Goal: Task Accomplishment & Management: Use online tool/utility

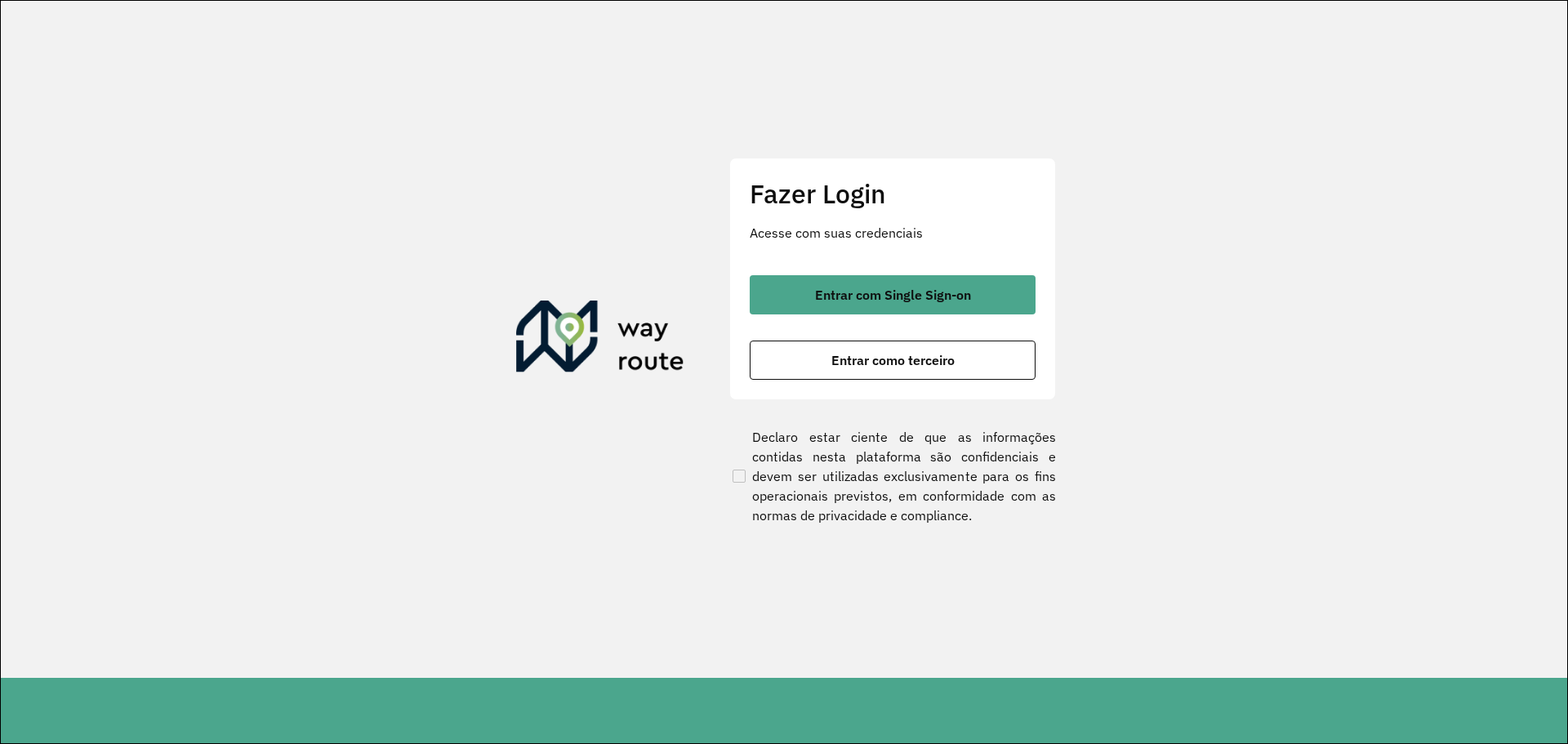
click at [941, 338] on div "Entrar com Single Sign-on Entrar como terceiro" at bounding box center [892, 327] width 286 height 105
click at [949, 374] on button "Entrar como terceiro" at bounding box center [892, 360] width 286 height 39
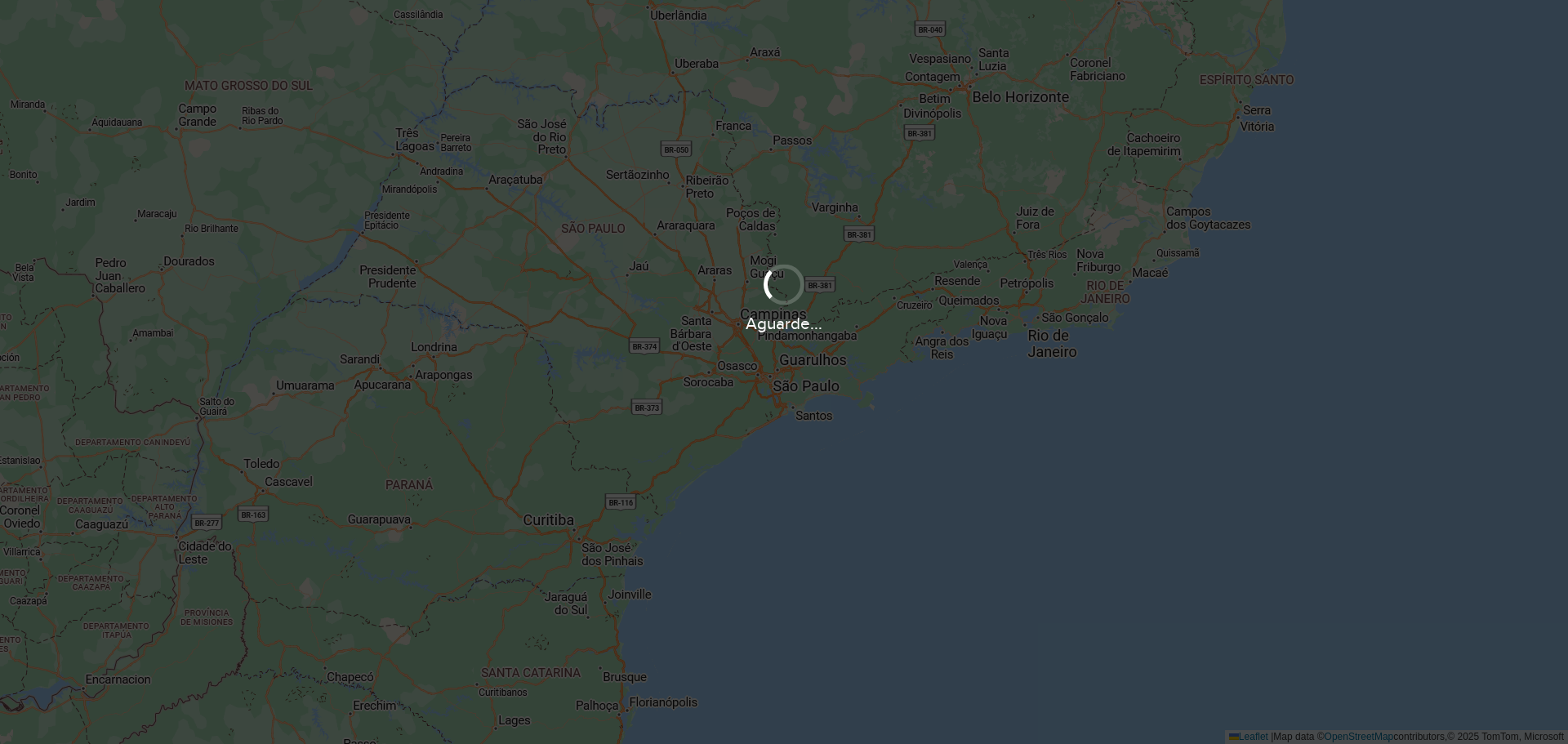
click at [513, 416] on div "Aguarde..." at bounding box center [784, 372] width 1568 height 744
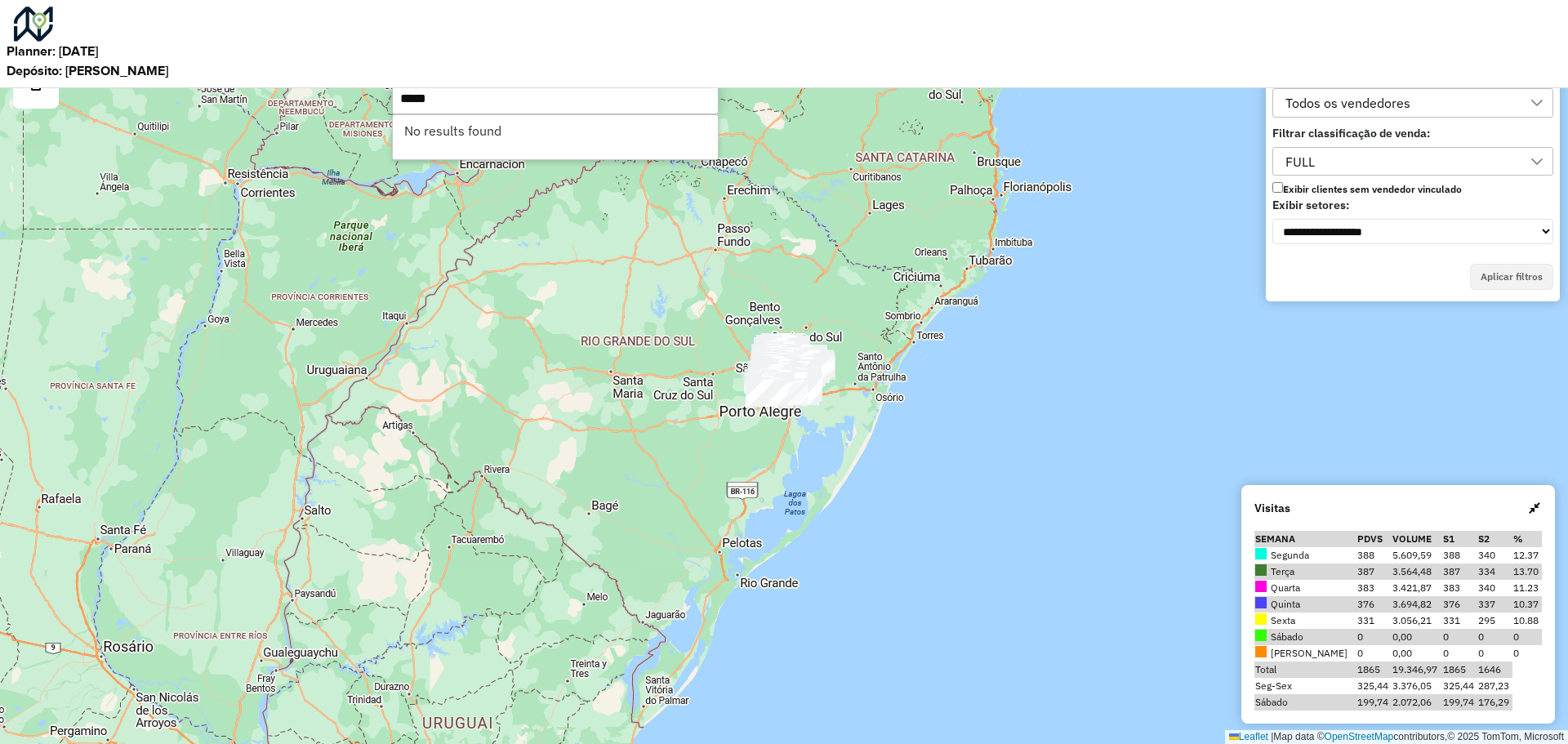
type input "*****"
click at [475, 103] on input "*****" at bounding box center [556, 98] width 327 height 32
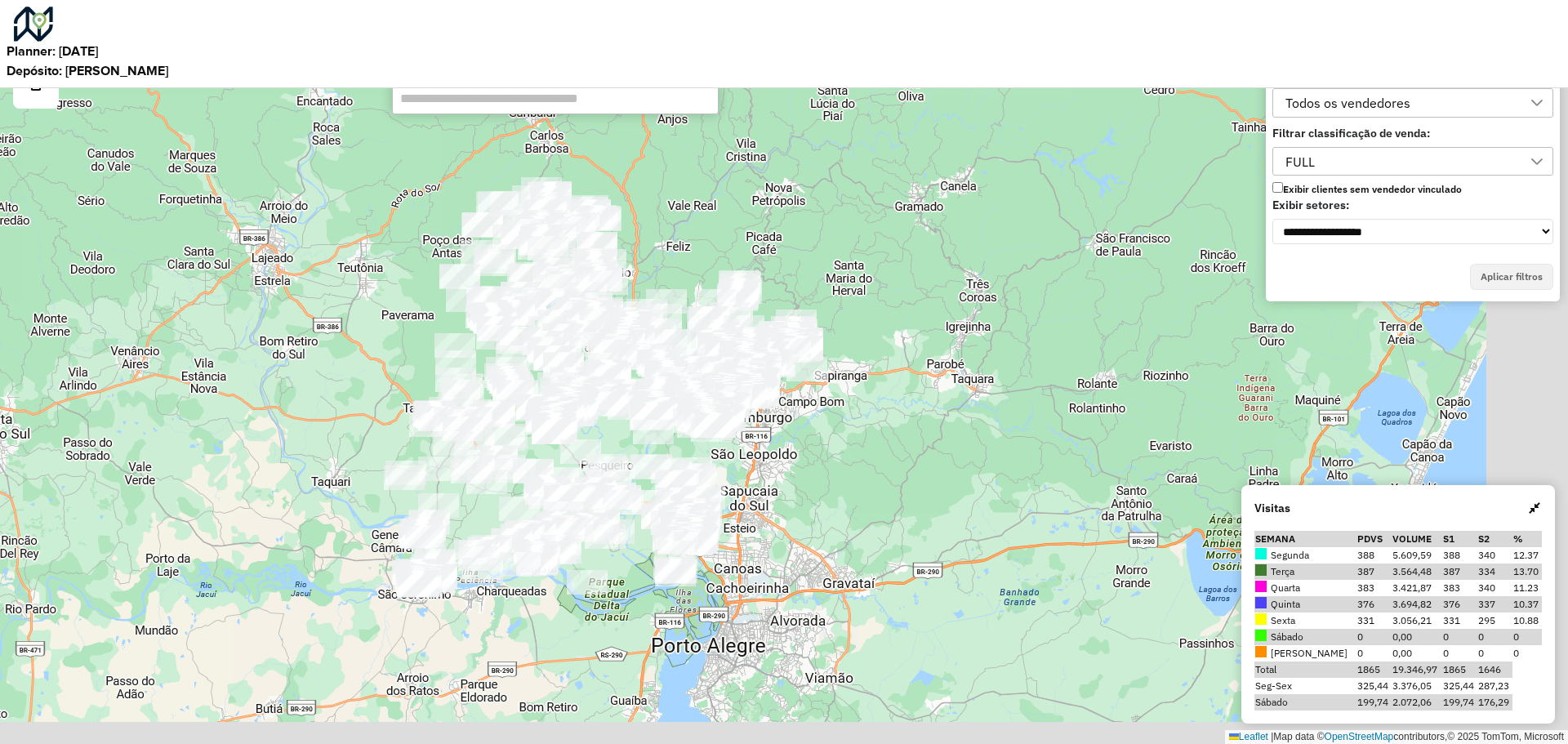
drag, startPoint x: 1060, startPoint y: 302, endPoint x: 788, endPoint y: 249, distance: 277.1
click at [788, 249] on div "Leaflet | Map data © OpenStreetMap contributors,© 2025 TomTom, Microsoft" at bounding box center [784, 372] width 1568 height 744
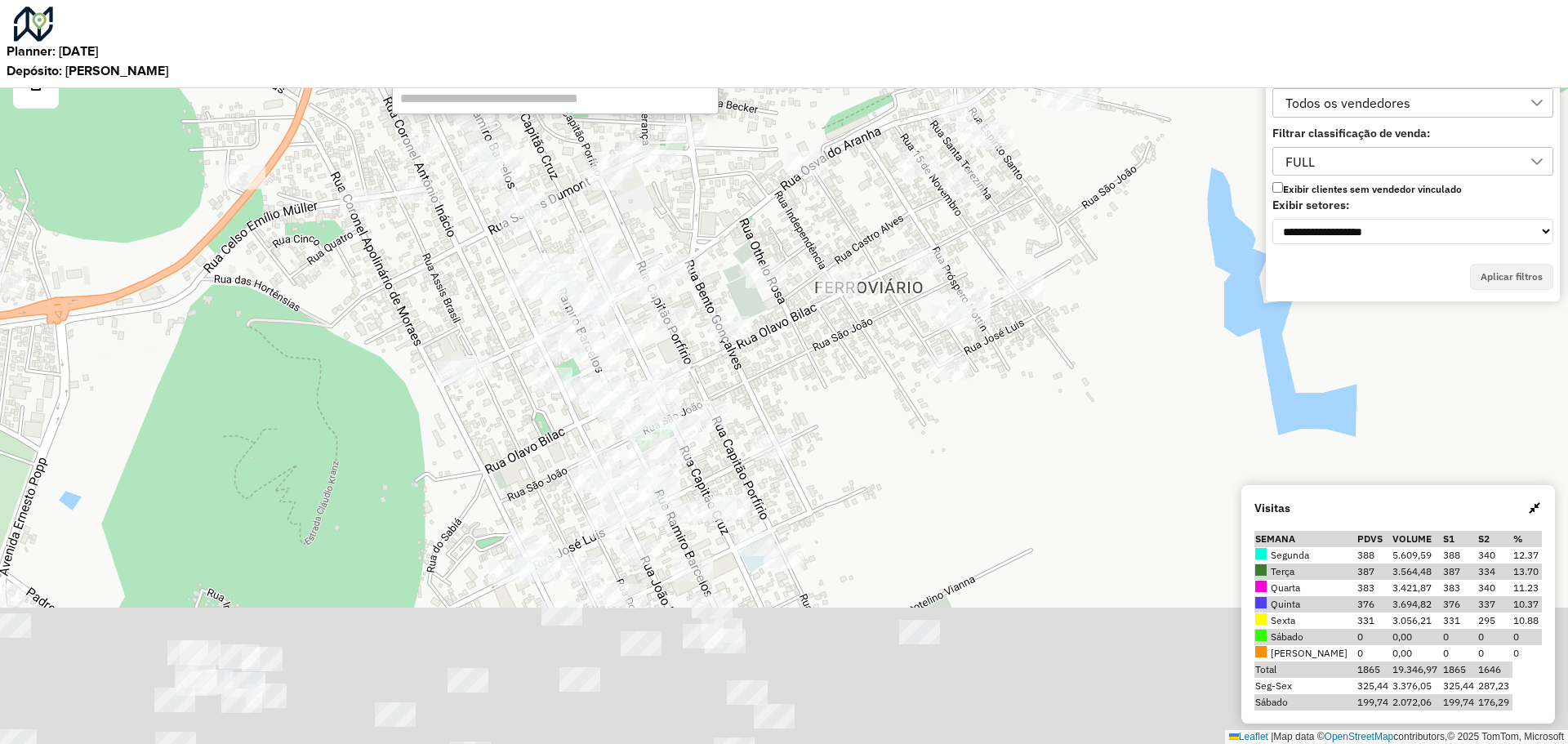
drag, startPoint x: 330, startPoint y: 458, endPoint x: 457, endPoint y: 254, distance: 240.3
click at [396, 301] on div "Leaflet | Map data © OpenStreetMap contributors,© 2025 TomTom, Microsoft" at bounding box center [784, 372] width 1568 height 744
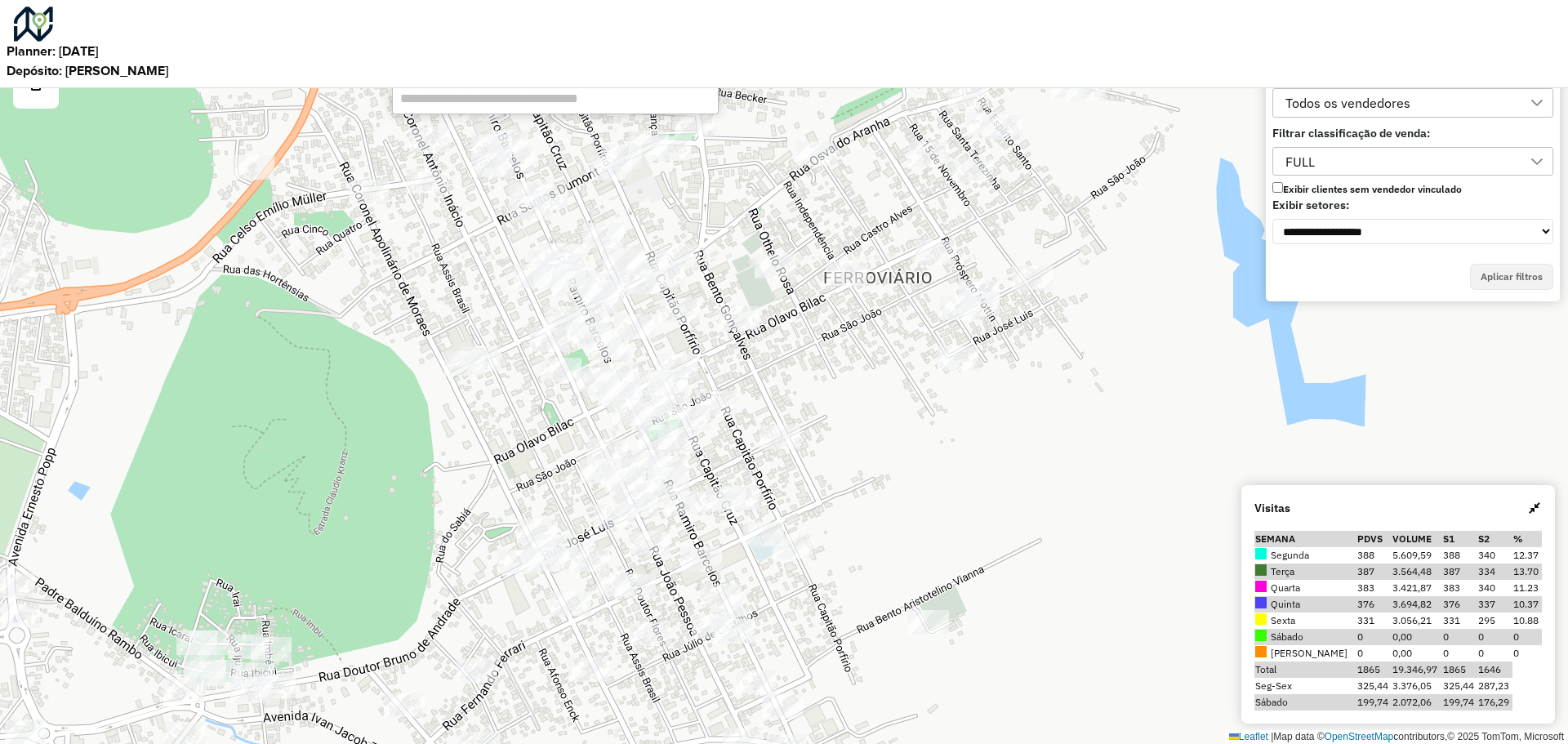
click at [1425, 100] on div "Todos os vendedores" at bounding box center [1401, 103] width 242 height 28
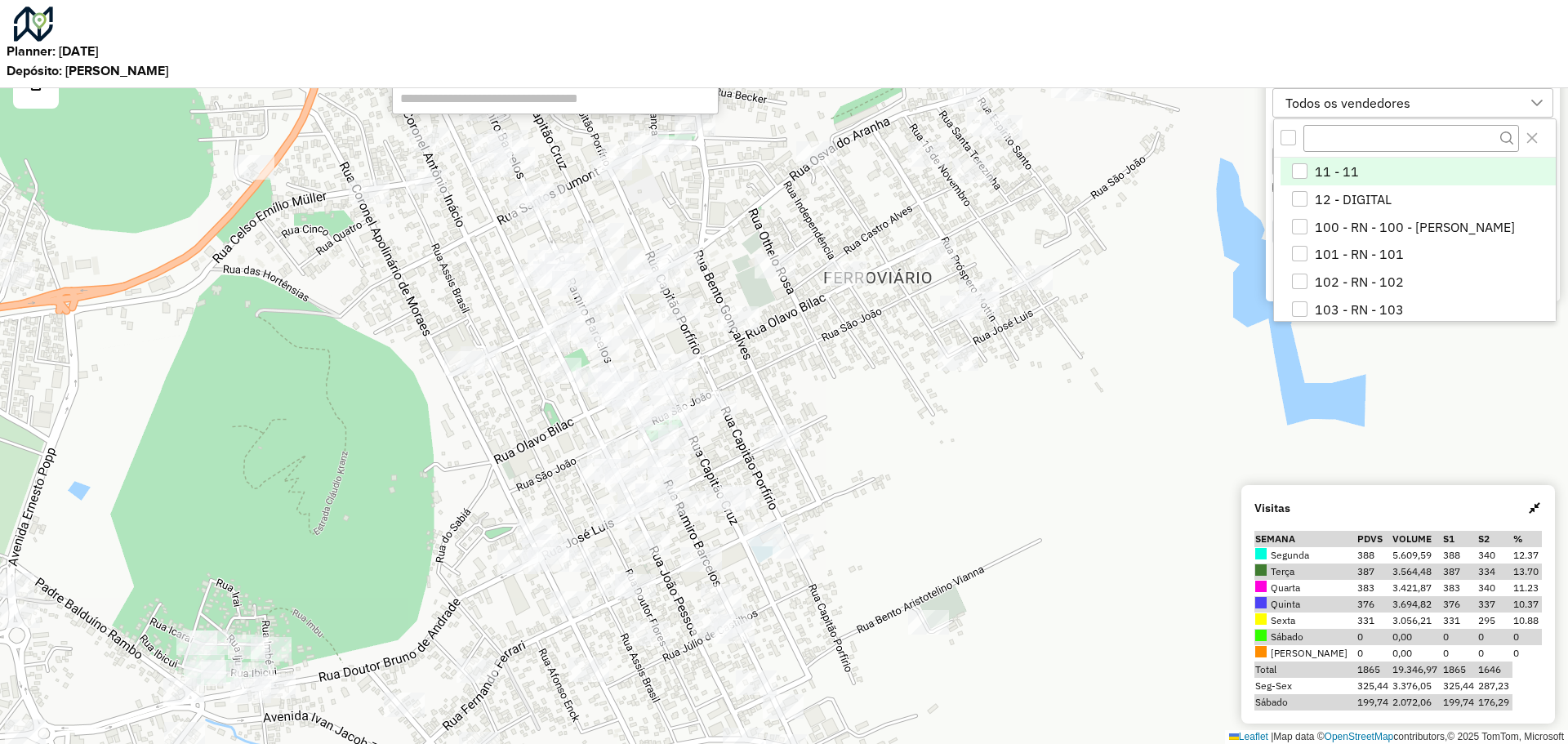
scroll to position [11, 74]
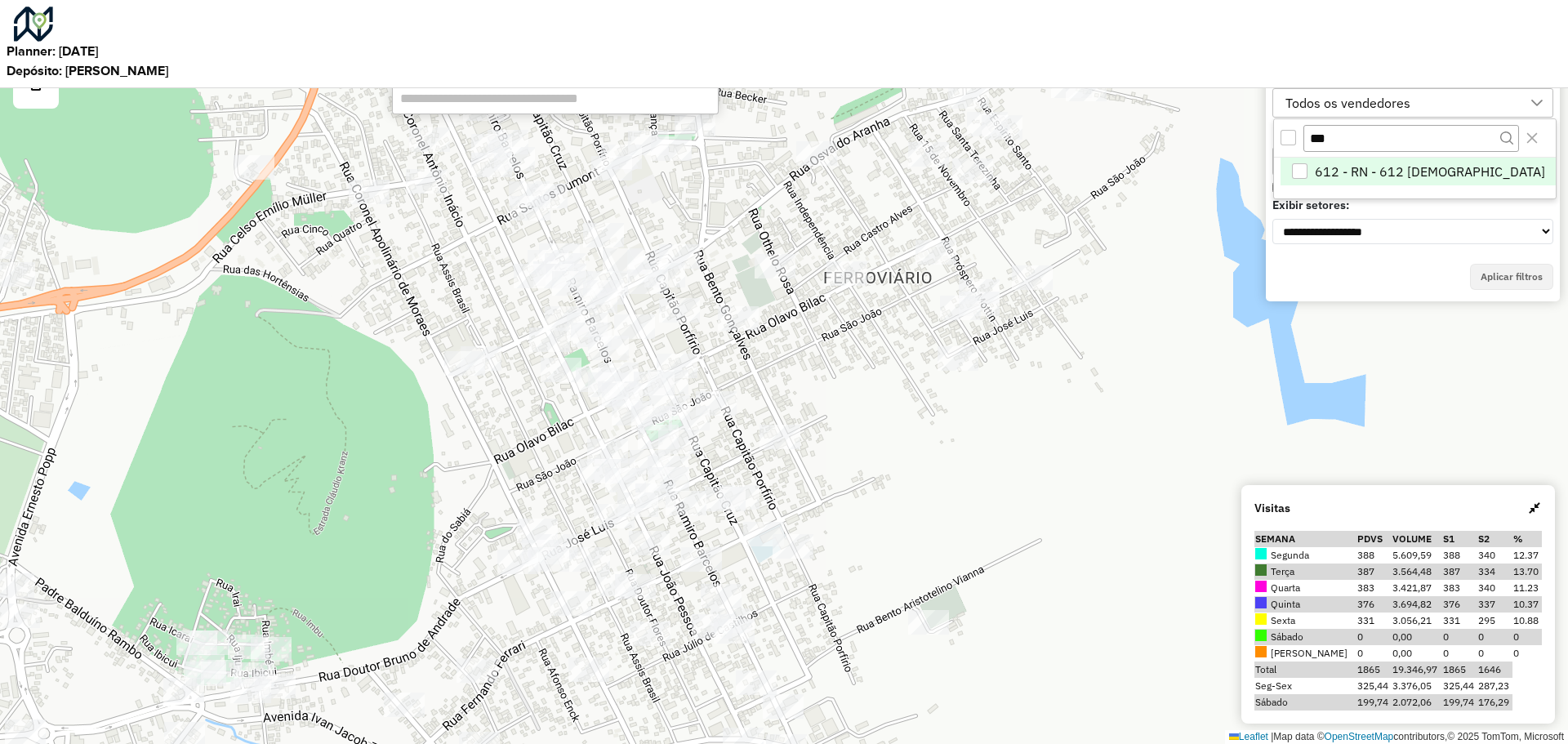
type input "***"
click at [1360, 175] on span "612 - RN - 612 [DEMOGRAPHIC_DATA]" at bounding box center [1430, 171] width 230 height 16
click at [1523, 266] on button "Aplicar filtros" at bounding box center [1512, 276] width 83 height 26
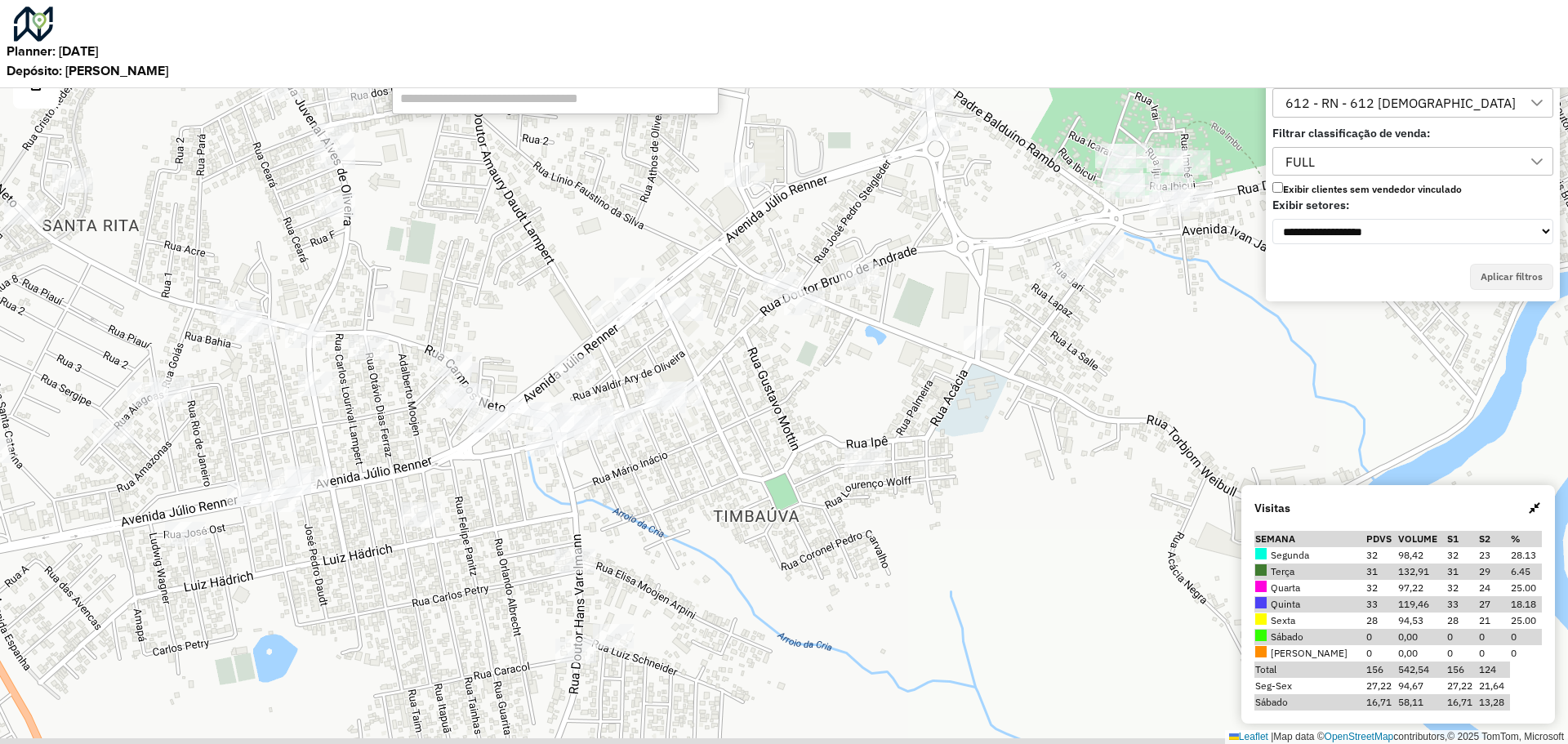
drag, startPoint x: 776, startPoint y: 671, endPoint x: 759, endPoint y: 525, distance: 147.0
click at [759, 525] on div "Leaflet | Map data © OpenStreetMap contributors,© 2025 TomTom, Microsoft" at bounding box center [784, 372] width 1568 height 744
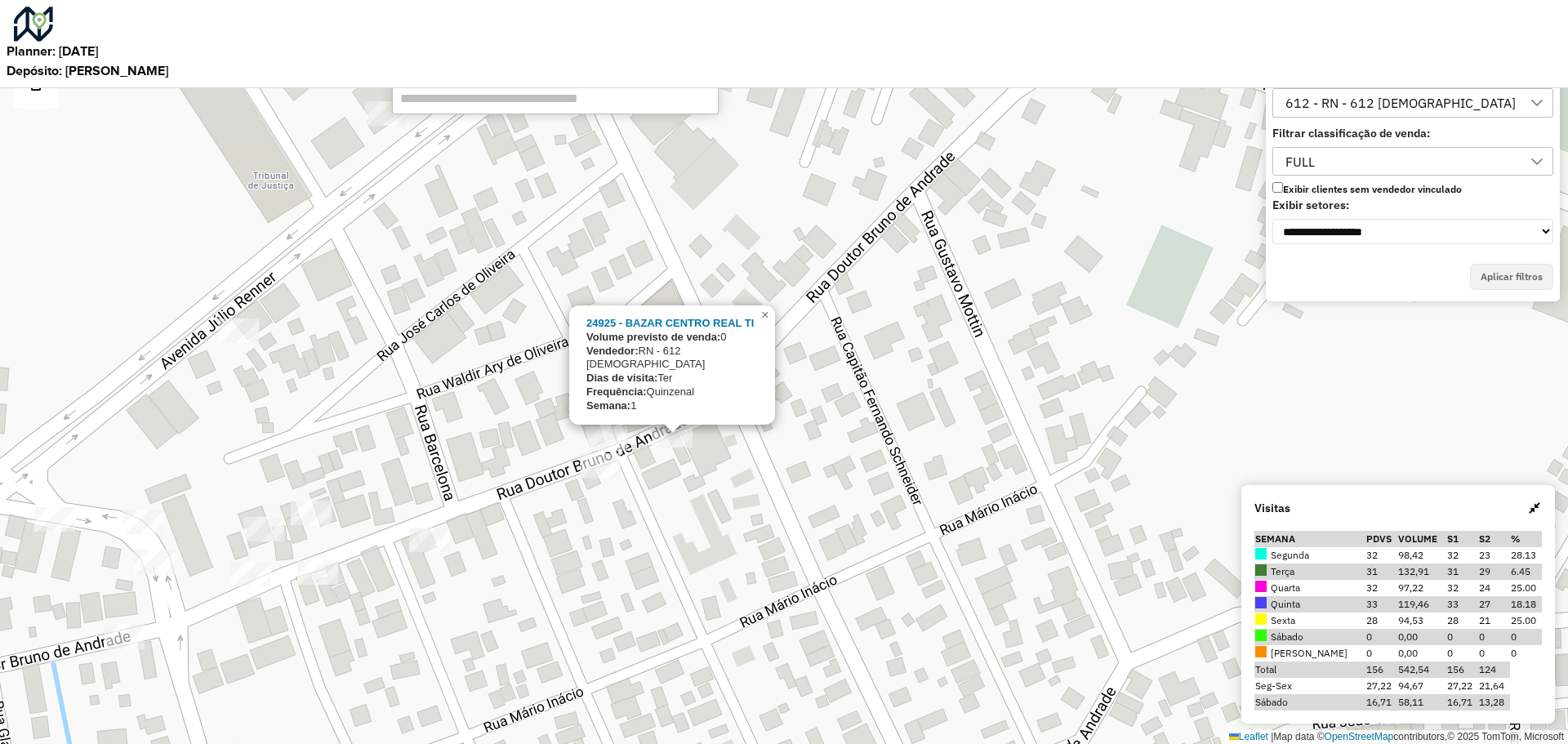
drag, startPoint x: 655, startPoint y: 440, endPoint x: 655, endPoint y: 550, distance: 110.0
click at [655, 550] on div "24925 - BAZAR CENTRO REAL TI Volume previsto de venda: 0 Vendedor: RN - 612 [DE…" at bounding box center [784, 372] width 1568 height 744
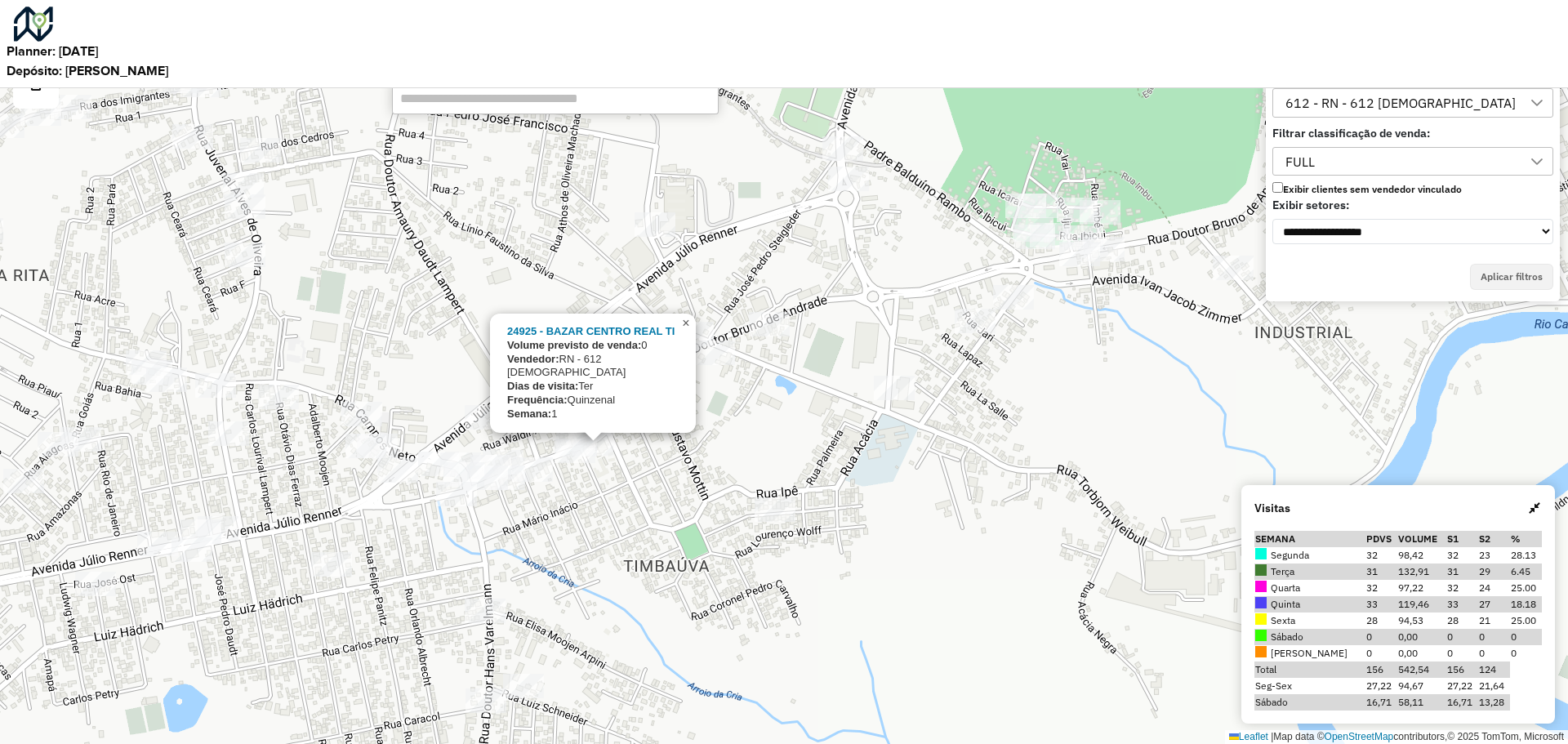
click at [691, 333] on link "×" at bounding box center [687, 324] width 20 height 20
